Goal: Answer question/provide support: Share knowledge or assist other users

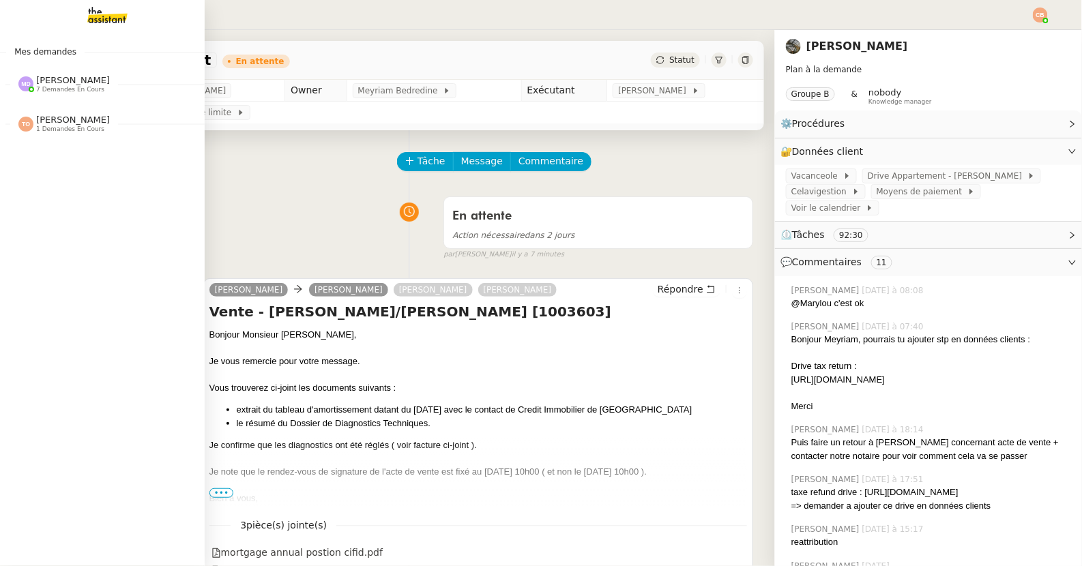
click at [46, 98] on div "[PERSON_NAME] Orec 1 demandes en cours" at bounding box center [102, 118] width 205 height 40
click at [46, 89] on span "7 demandes en cours" at bounding box center [70, 90] width 68 height 8
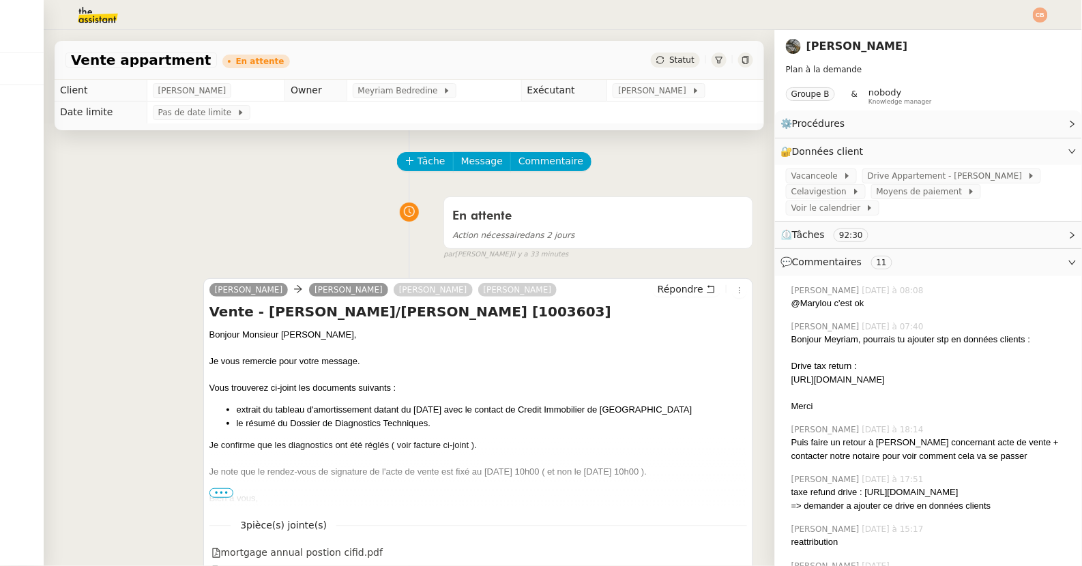
click at [98, 18] on img at bounding box center [87, 15] width 106 height 30
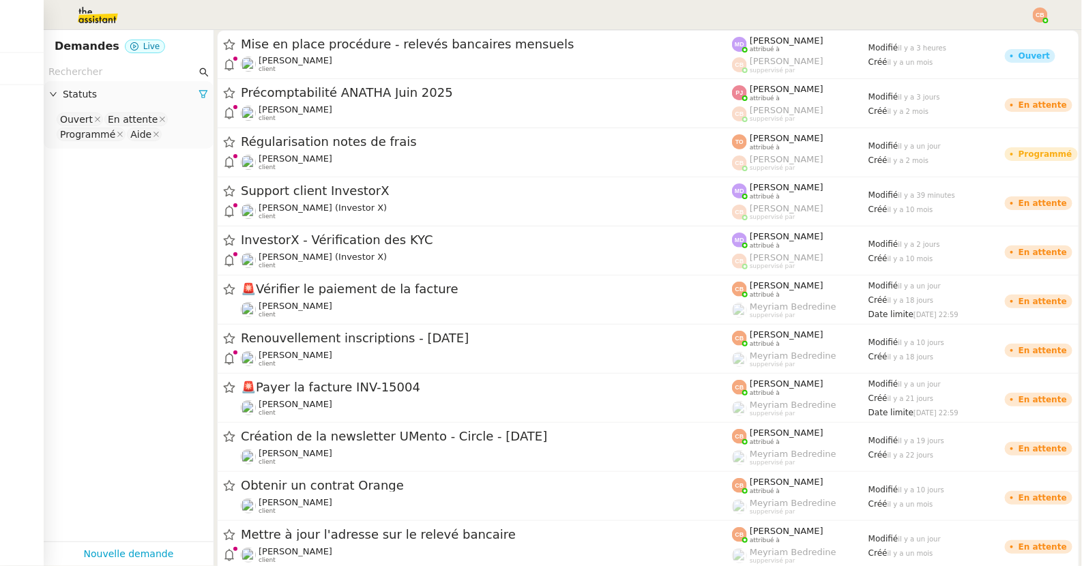
click at [98, 76] on input "text" at bounding box center [122, 72] width 148 height 16
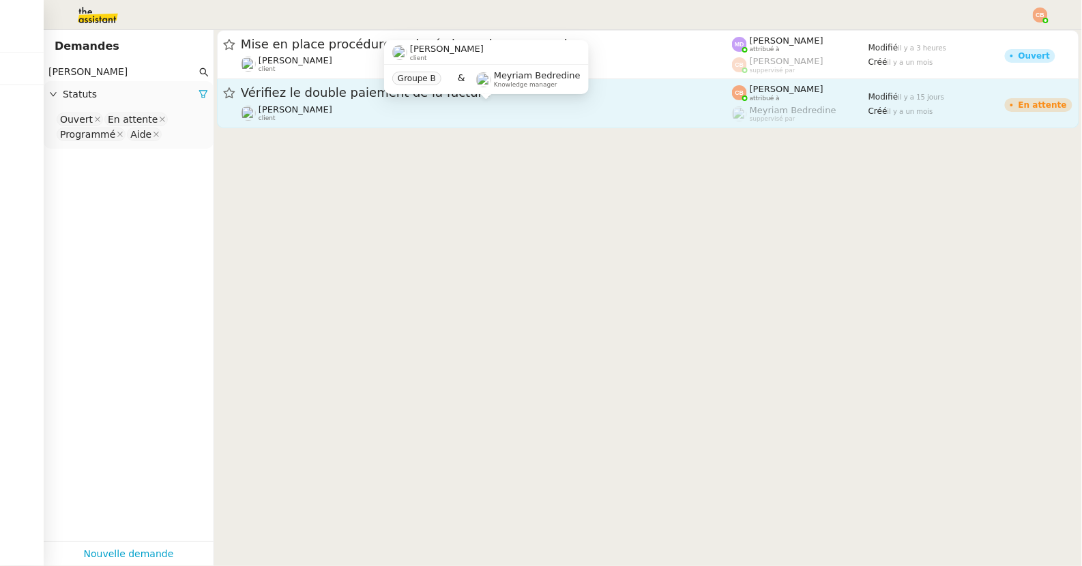
type input "[PERSON_NAME]"
click at [328, 108] on span "[PERSON_NAME]" at bounding box center [296, 109] width 74 height 10
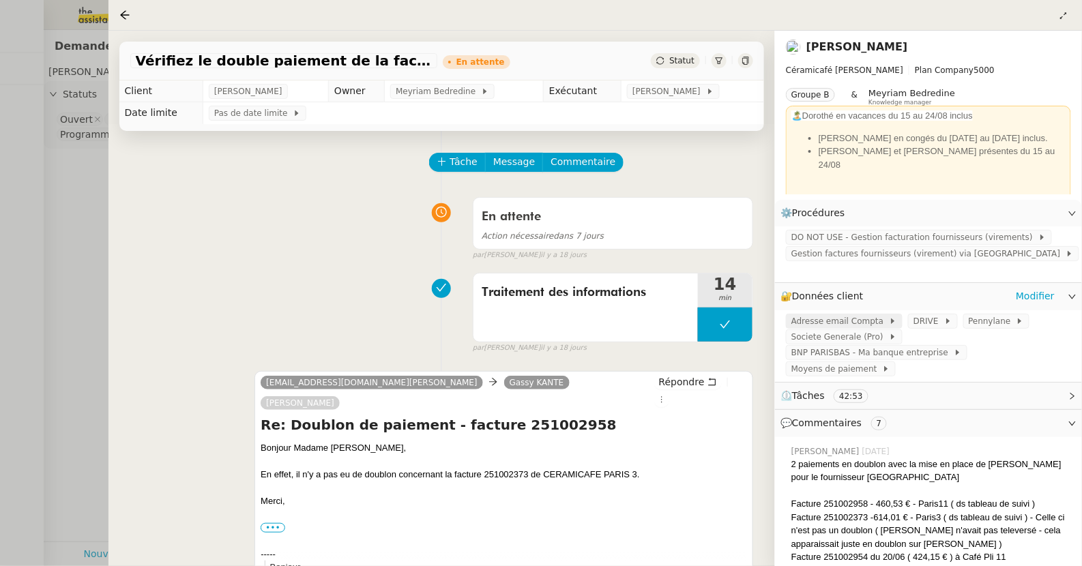
click at [817, 314] on span "Adresse email Compta" at bounding box center [840, 321] width 98 height 14
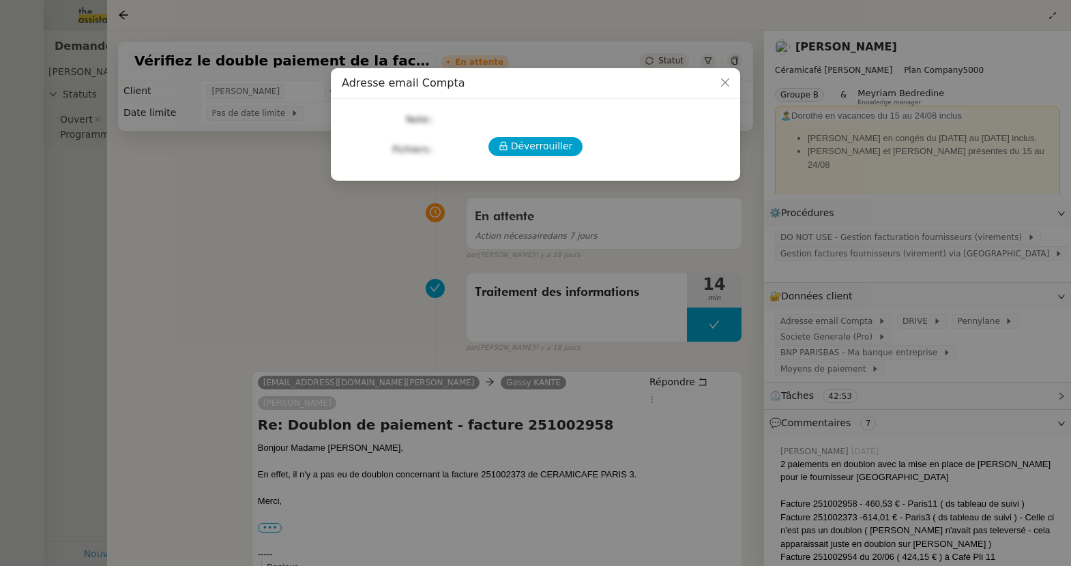
click at [820, 287] on nz-modal-container "Adresse email Compta Déverrouiller Note Fichiers Upload" at bounding box center [535, 283] width 1071 height 566
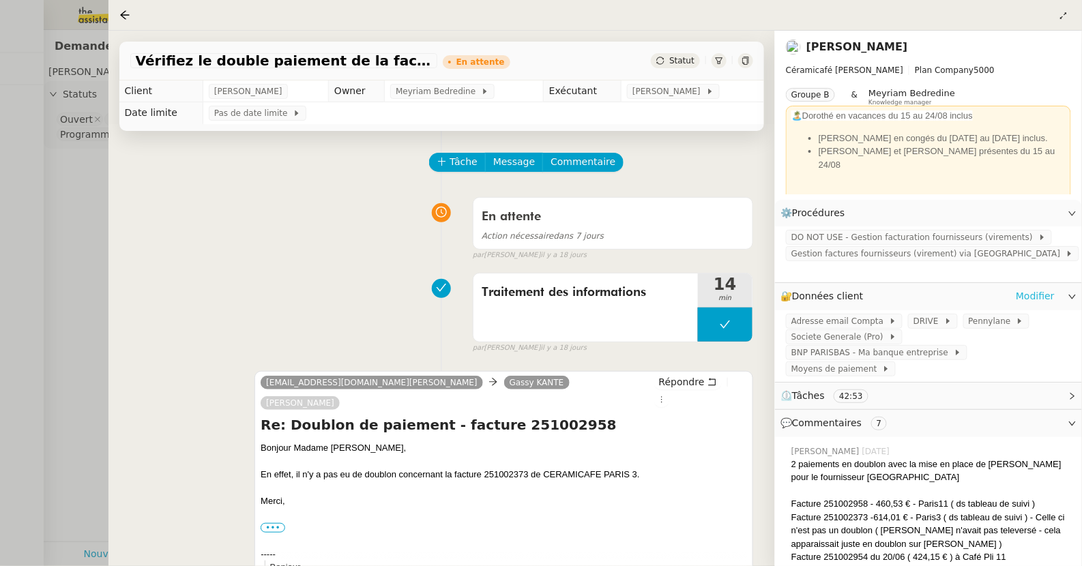
click at [1018, 289] on link "Modifier" at bounding box center [1035, 297] width 39 height 16
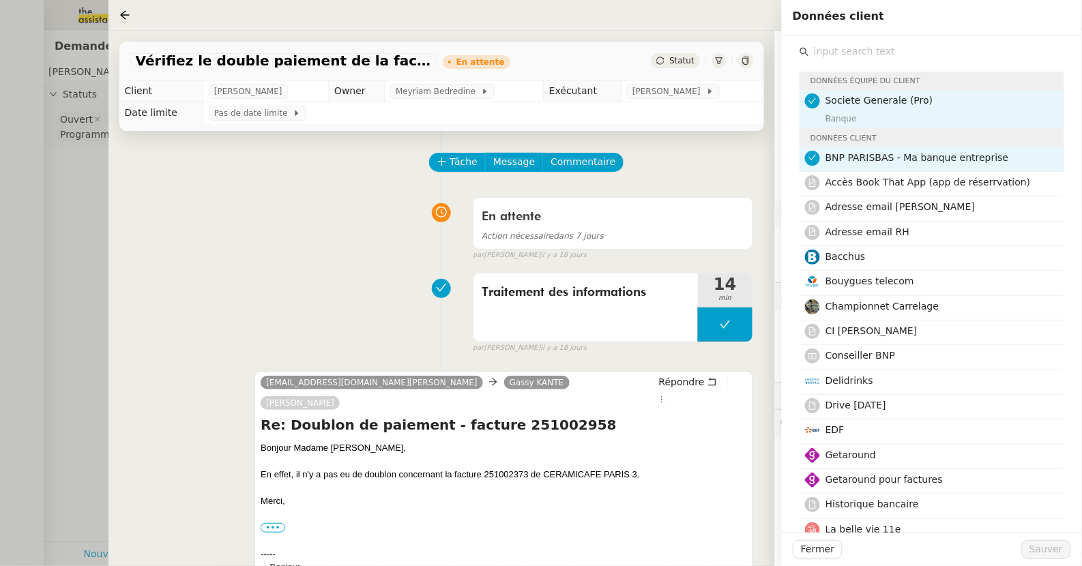
click at [826, 53] on input "text" at bounding box center [936, 51] width 255 height 18
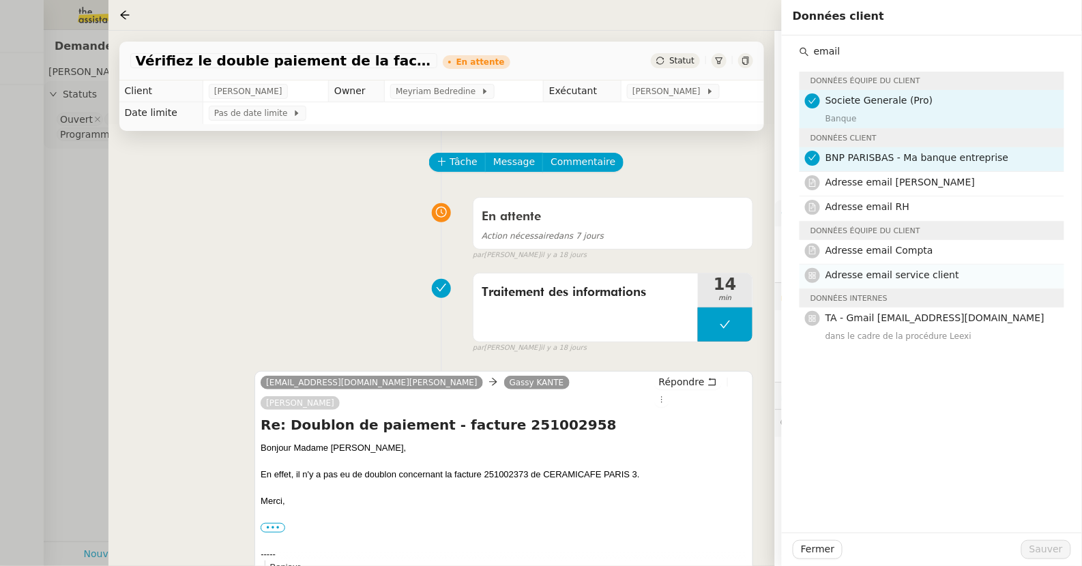
type input "email"
click at [896, 274] on span "Adresse email service client" at bounding box center [892, 274] width 134 height 11
click at [1048, 545] on span "Sauver" at bounding box center [1045, 550] width 33 height 16
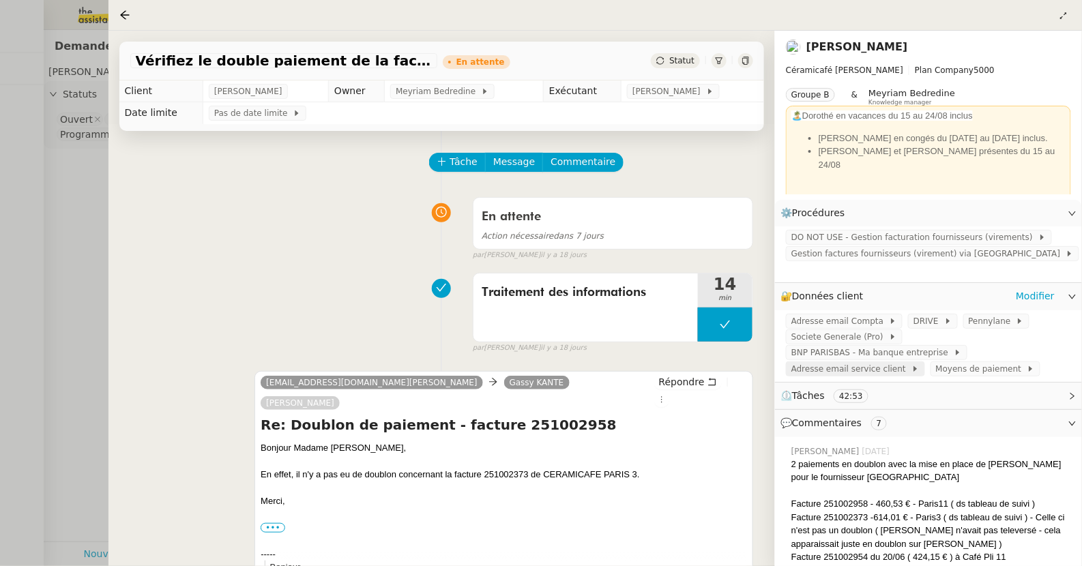
click at [847, 362] on span "Adresse email service client" at bounding box center [851, 369] width 120 height 14
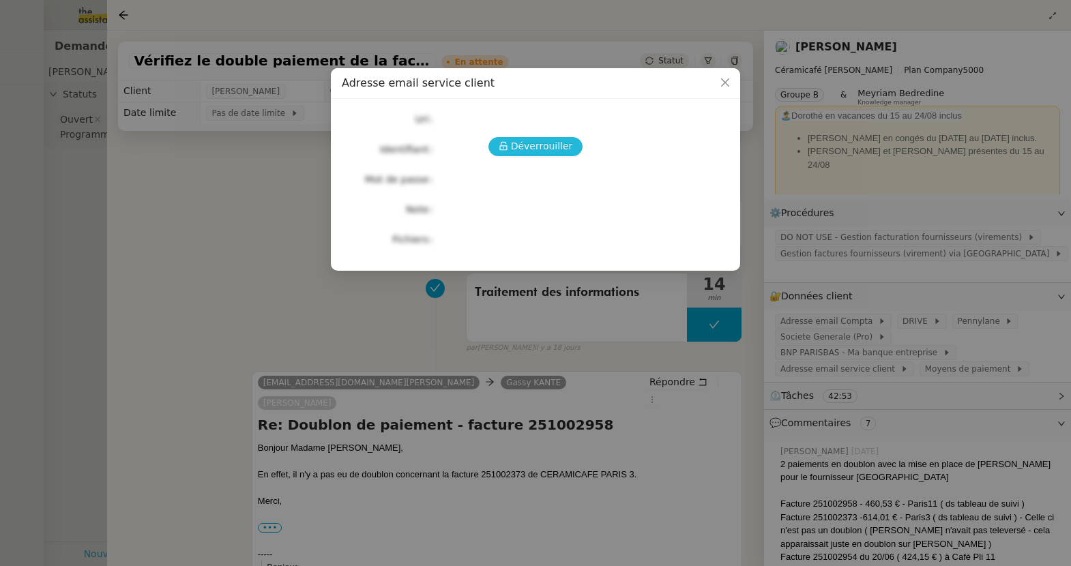
click at [568, 149] on span "Déverrouiller" at bounding box center [542, 146] width 62 height 16
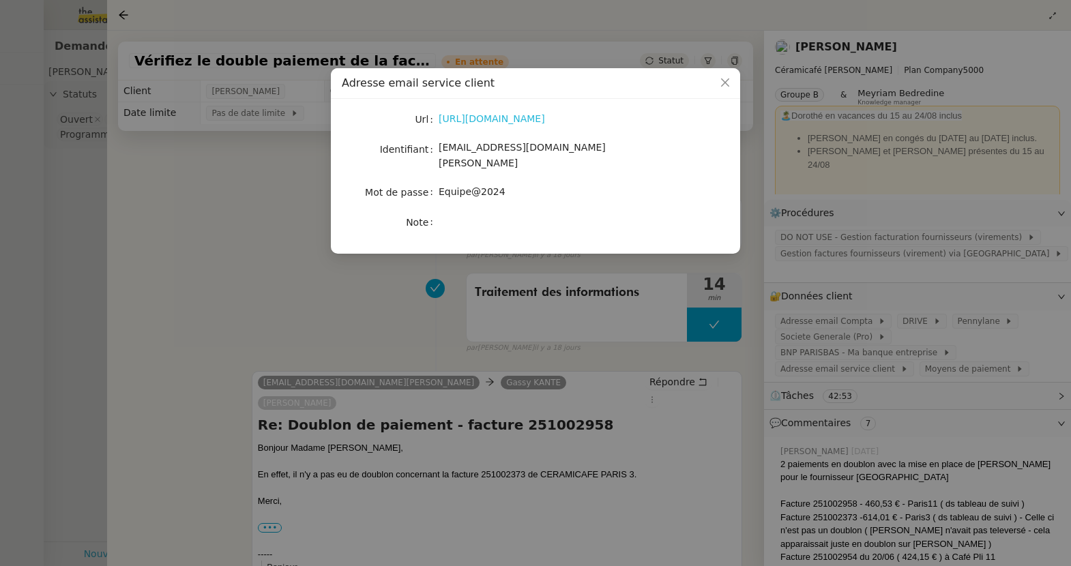
click at [526, 120] on link "[URL][DOMAIN_NAME]" at bounding box center [492, 118] width 106 height 11
drag, startPoint x: 441, startPoint y: 147, endPoint x: 625, endPoint y: 153, distance: 184.3
click at [625, 153] on div "[EMAIL_ADDRESS][DOMAIN_NAME][PERSON_NAME]" at bounding box center [552, 156] width 226 height 32
copy span "[EMAIL_ADDRESS][DOMAIN_NAME][PERSON_NAME]"
drag, startPoint x: 439, startPoint y: 177, endPoint x: 543, endPoint y: 183, distance: 103.8
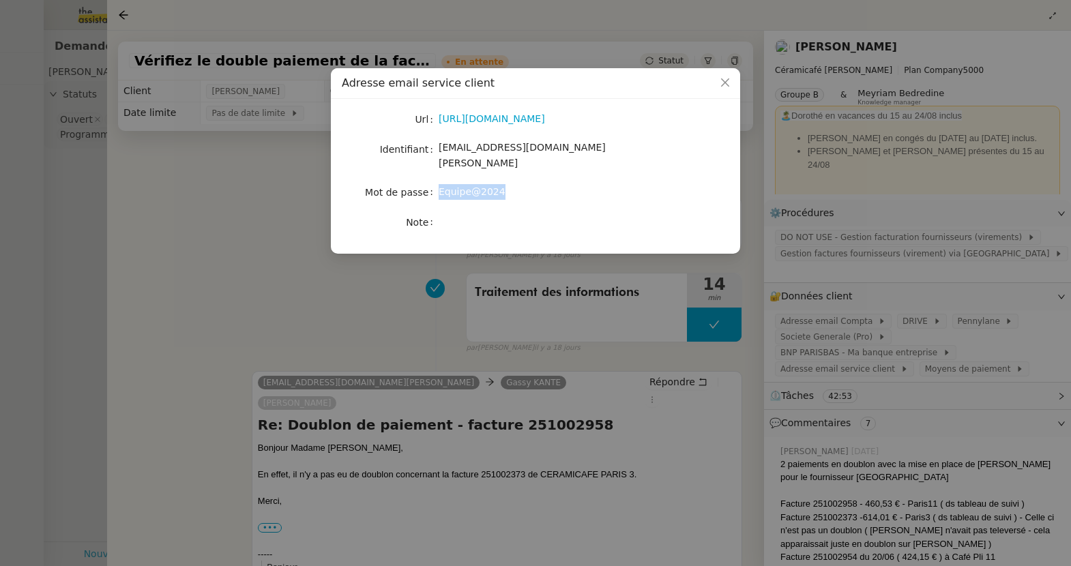
click at [543, 184] on div "Equipe@2024" at bounding box center [552, 192] width 226 height 16
copy span "Equipe@2024"
click at [728, 87] on icon "Close" at bounding box center [725, 82] width 8 height 8
